Goal: Task Accomplishment & Management: Manage account settings

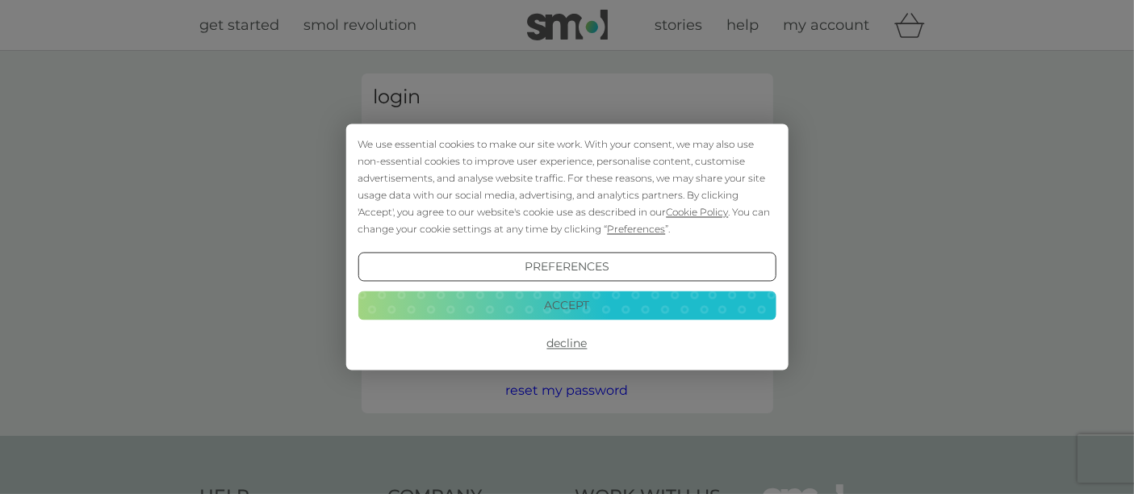
type input "amyforbes87@gmail.com"
click at [593, 302] on button "Accept" at bounding box center [567, 305] width 418 height 29
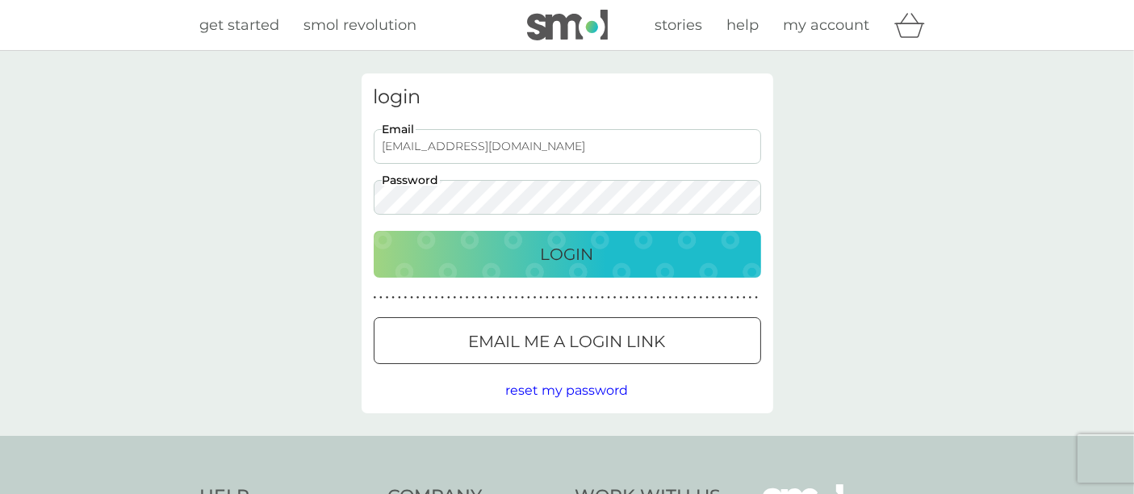
click at [559, 266] on p "Login" at bounding box center [567, 254] width 53 height 26
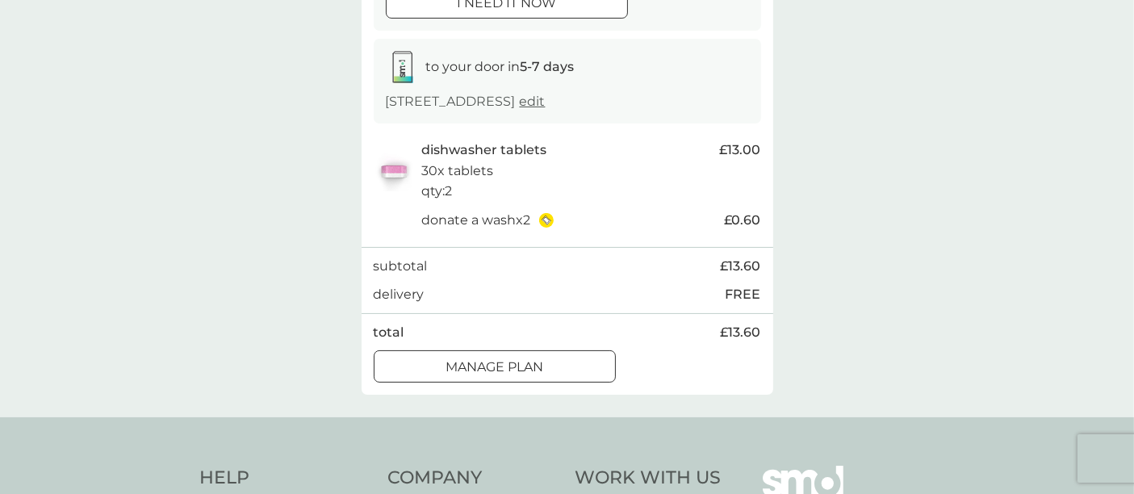
scroll to position [343, 0]
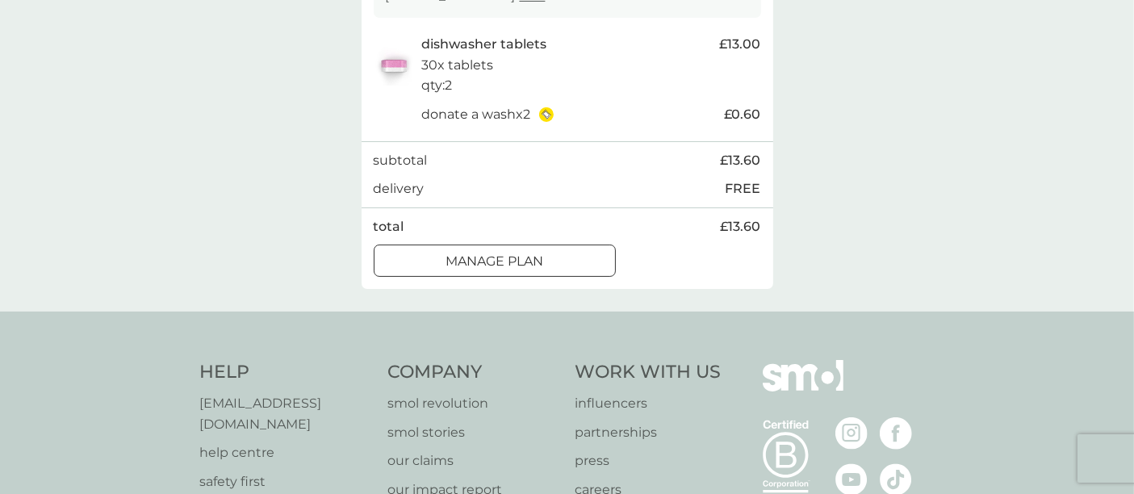
click at [502, 262] on div at bounding box center [495, 261] width 58 height 17
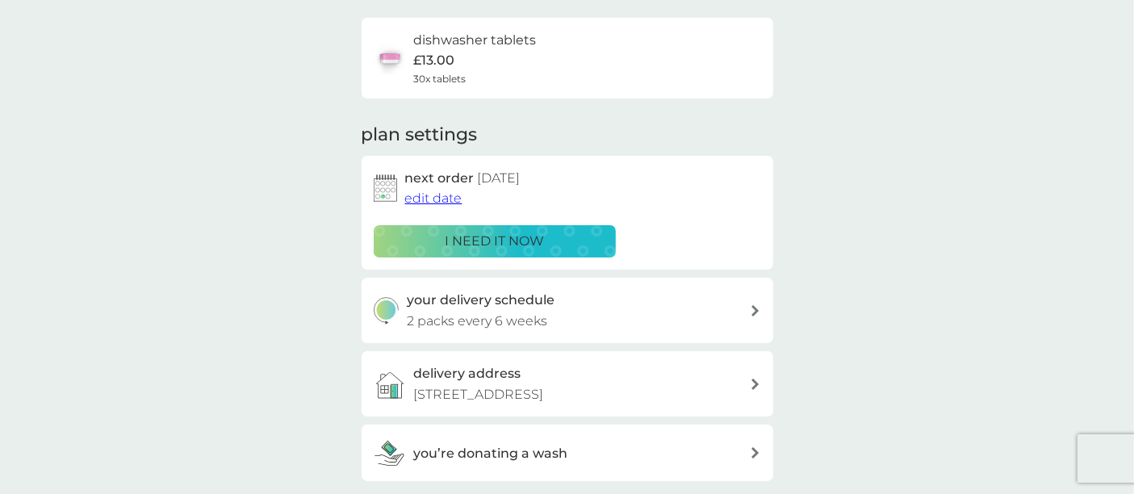
scroll to position [127, 0]
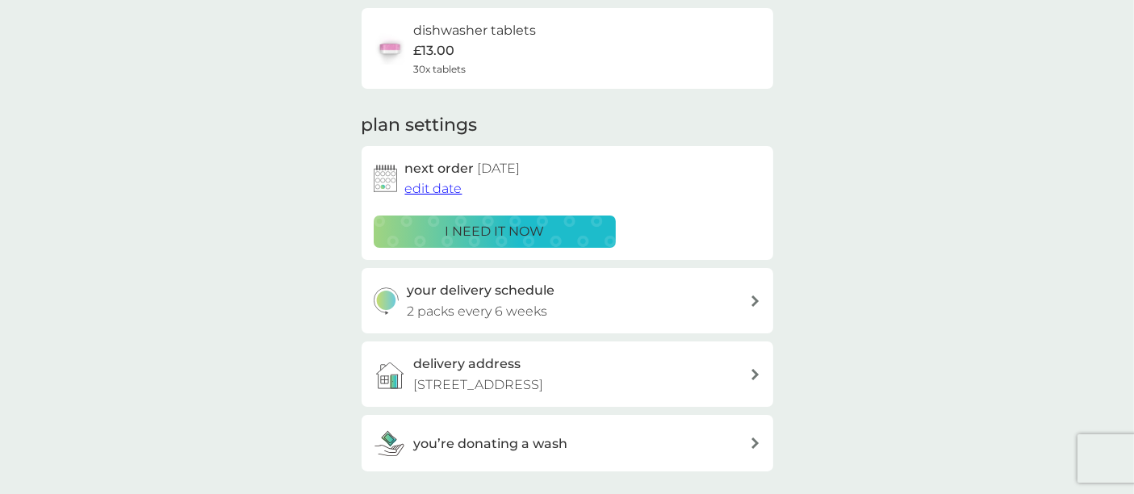
click at [432, 195] on span "edit date" at bounding box center [433, 188] width 57 height 15
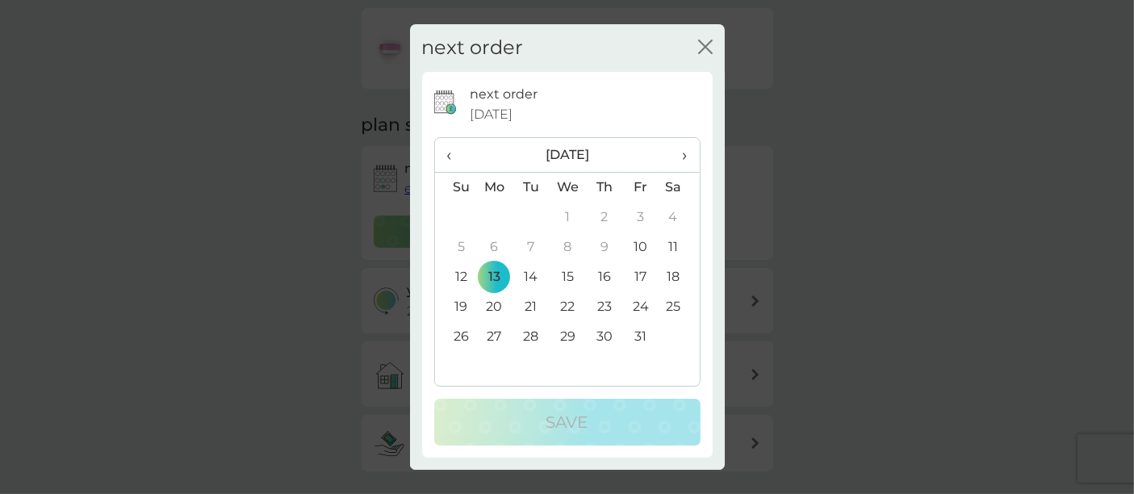
click at [496, 337] on td "27" at bounding box center [494, 337] width 37 height 30
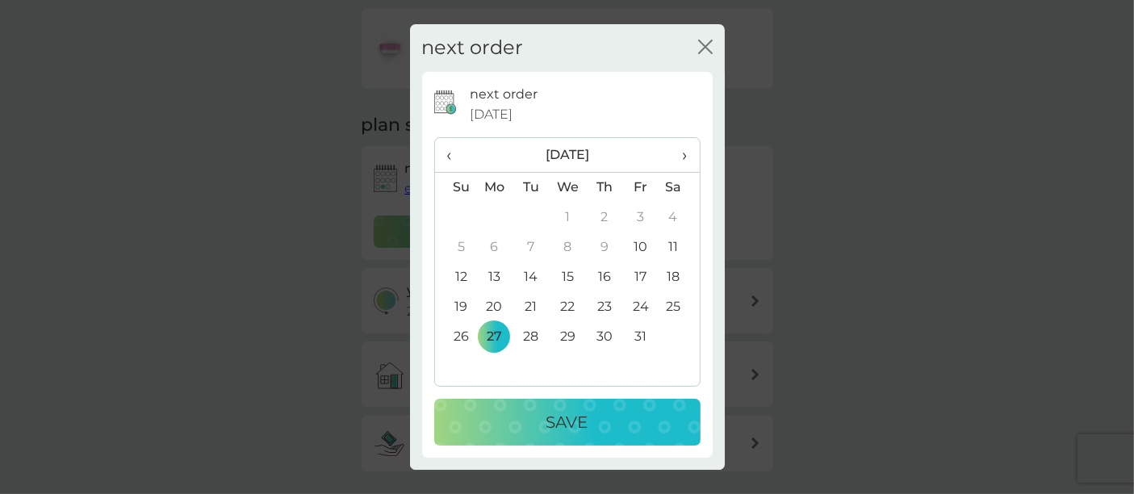
click at [550, 419] on p "Save" at bounding box center [568, 422] width 42 height 26
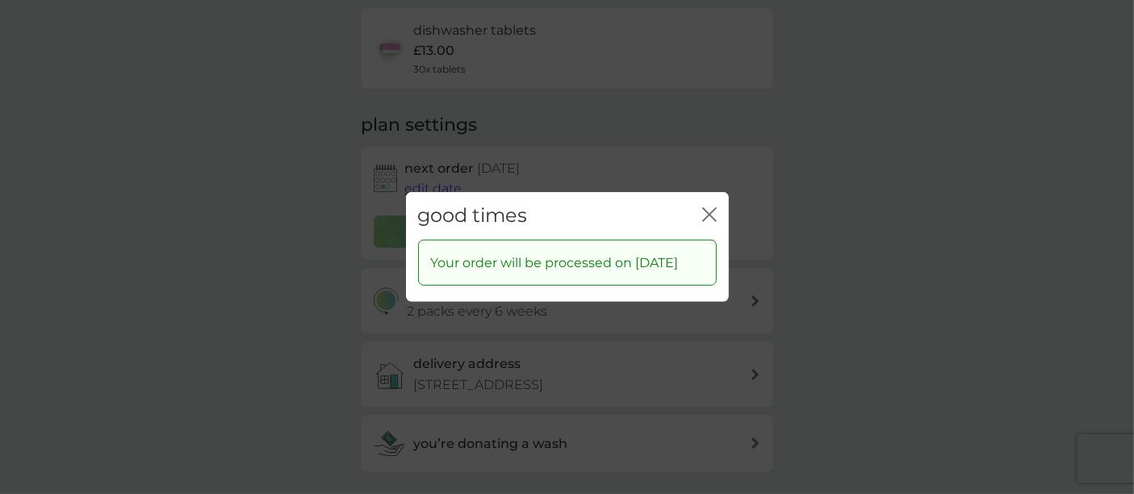
click at [706, 208] on icon "close" at bounding box center [706, 214] width 6 height 13
